Goal: Task Accomplishment & Management: Use online tool/utility

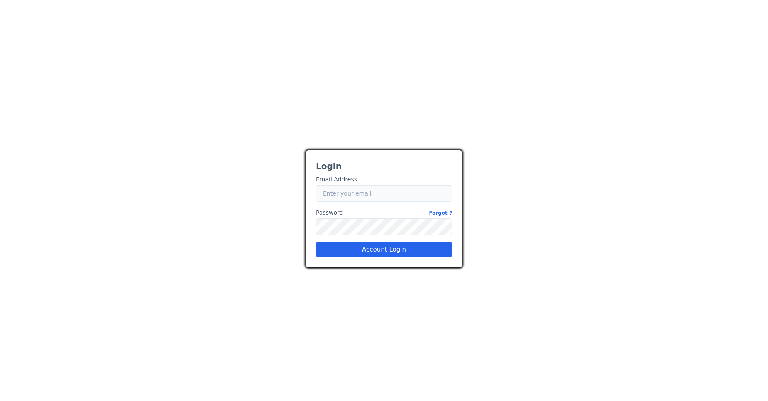
click at [340, 195] on input "Email" at bounding box center [384, 193] width 136 height 17
click at [342, 193] on input "Email" at bounding box center [384, 193] width 136 height 17
type input "[EMAIL_ADDRESS][DOMAIN_NAME]"
click at [395, 248] on button "Account Login" at bounding box center [384, 250] width 136 height 16
click at [368, 246] on button "Account Login" at bounding box center [384, 250] width 136 height 16
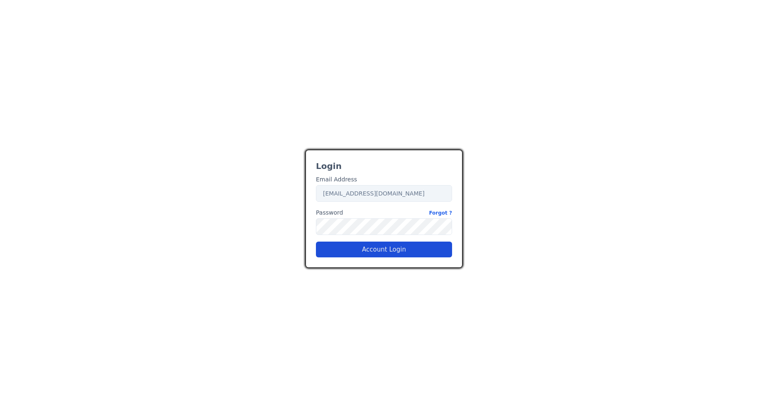
click at [355, 249] on button "Account Login" at bounding box center [384, 250] width 136 height 16
click at [346, 198] on input "Email" at bounding box center [384, 193] width 136 height 17
type input "[EMAIL_ADDRESS][DOMAIN_NAME]"
click at [343, 252] on button "Account Login" at bounding box center [384, 250] width 136 height 16
